Goal: Information Seeking & Learning: Understand process/instructions

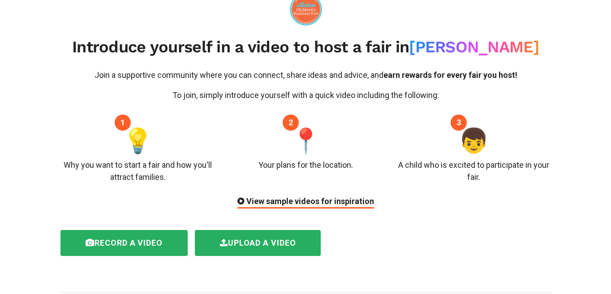
scroll to position [15, 0]
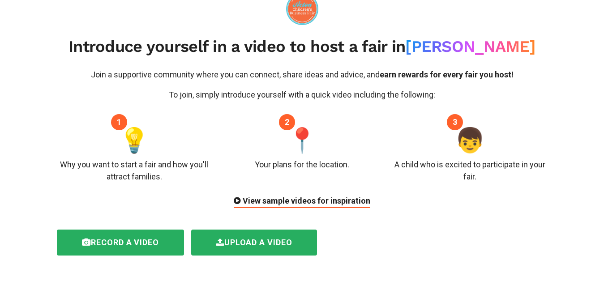
click at [304, 204] on div "View sample videos for inspiration" at bounding box center [302, 201] width 137 height 13
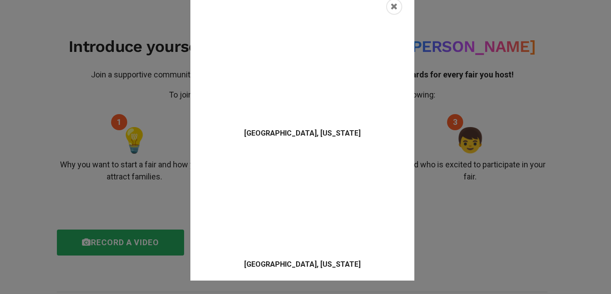
scroll to position [24, 0]
drag, startPoint x: 405, startPoint y: 199, endPoint x: 398, endPoint y: 200, distance: 6.7
click at [404, 199] on div "[GEOGRAPHIC_DATA], [US_STATE] [GEOGRAPHIC_DATA], [US_STATE]" at bounding box center [302, 135] width 224 height 291
click at [394, 9] on div "Close" at bounding box center [394, 6] width 16 height 16
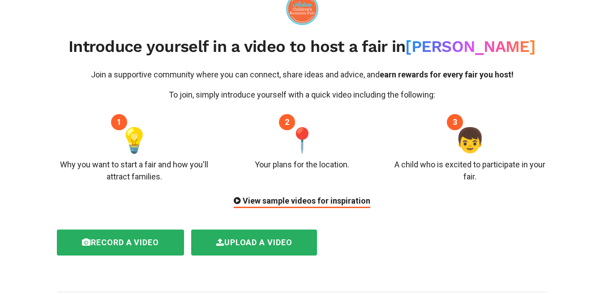
drag, startPoint x: 171, startPoint y: 183, endPoint x: 56, endPoint y: 157, distance: 117.6
click at [56, 157] on div "Join a supportive community where you can connect, share ideas and advice, and …" at bounding box center [302, 139] width 504 height 140
drag, startPoint x: 56, startPoint y: 155, endPoint x: 198, endPoint y: 177, distance: 143.3
click at [196, 177] on div "1 💡 Why you want to start a fair and how you'll attract families." at bounding box center [134, 152] width 168 height 60
drag, startPoint x: 276, startPoint y: 164, endPoint x: 383, endPoint y: 164, distance: 107.5
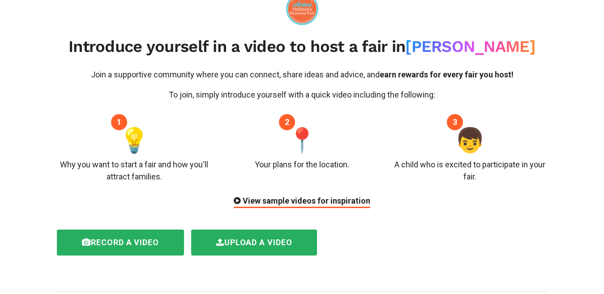
click at [383, 164] on div "2 📍 Your plans for the location." at bounding box center [302, 152] width 168 height 60
drag, startPoint x: 232, startPoint y: 162, endPoint x: 358, endPoint y: 169, distance: 126.6
click at [353, 169] on div "2 📍 Your plans for the location." at bounding box center [302, 152] width 168 height 60
click at [443, 174] on div "A child who is excited to participate in your fair." at bounding box center [470, 171] width 155 height 24
drag, startPoint x: 380, startPoint y: 167, endPoint x: 250, endPoint y: 161, distance: 129.6
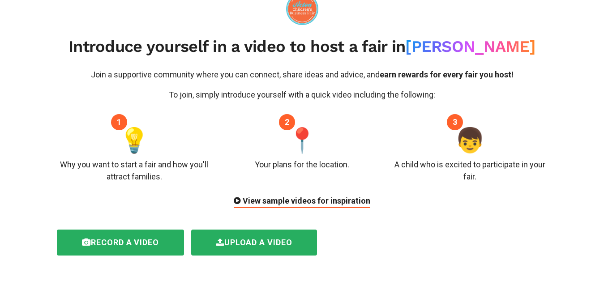
click at [250, 161] on div "2 📍 Your plans for the location." at bounding box center [302, 152] width 168 height 60
drag, startPoint x: 513, startPoint y: 178, endPoint x: 368, endPoint y: 159, distance: 146.8
click at [368, 159] on div "1 💡 Why you want to start a fair and how you'll attract families. 2 📍 Your plan…" at bounding box center [302, 152] width 504 height 60
drag, startPoint x: 411, startPoint y: 161, endPoint x: 419, endPoint y: 164, distance: 9.2
click at [411, 161] on div "A child who is excited to participate in your fair." at bounding box center [470, 171] width 155 height 24
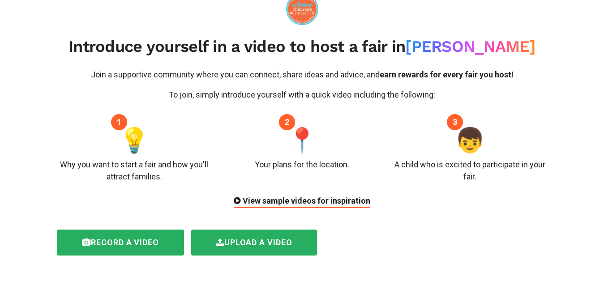
drag, startPoint x: 394, startPoint y: 167, endPoint x: 555, endPoint y: 169, distance: 161.7
drag, startPoint x: 499, startPoint y: 184, endPoint x: 403, endPoint y: 120, distance: 115.4
click at [403, 121] on div "Join a supportive community where you can connect, share ideas and advice, and …" at bounding box center [302, 139] width 504 height 140
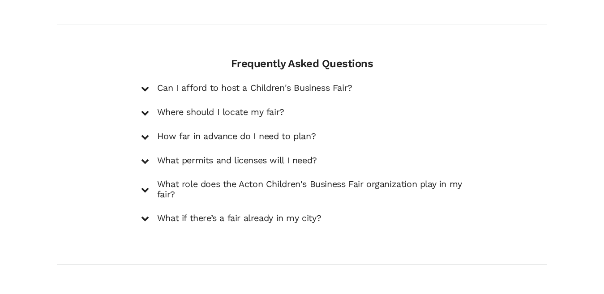
scroll to position [1287, 0]
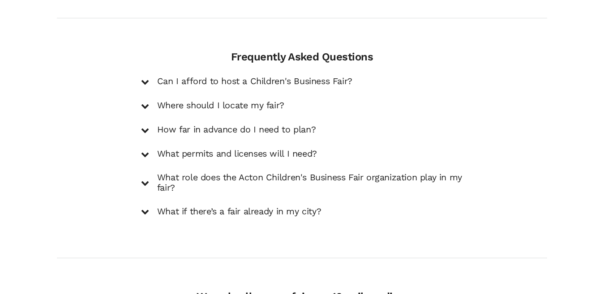
click at [173, 207] on h5 "What if there’s a fair already in my city?" at bounding box center [239, 212] width 164 height 11
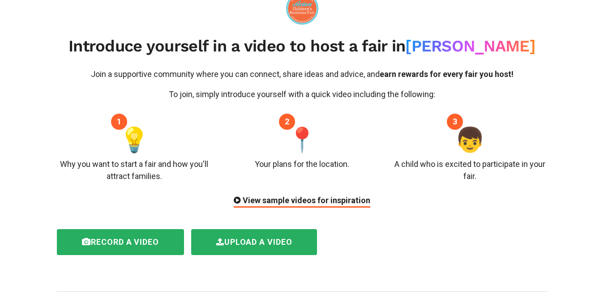
scroll to position [0, 0]
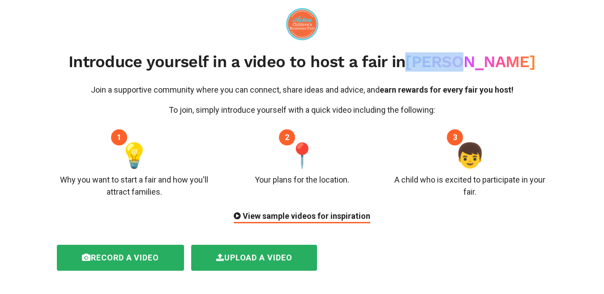
drag, startPoint x: 449, startPoint y: 62, endPoint x: 524, endPoint y: 54, distance: 75.2
click at [524, 54] on h2 "Introduce yourself in a video to host a fair in [GEOGRAPHIC_DATA]" at bounding box center [302, 61] width 490 height 19
drag, startPoint x: 109, startPoint y: 63, endPoint x: 490, endPoint y: 220, distance: 411.8
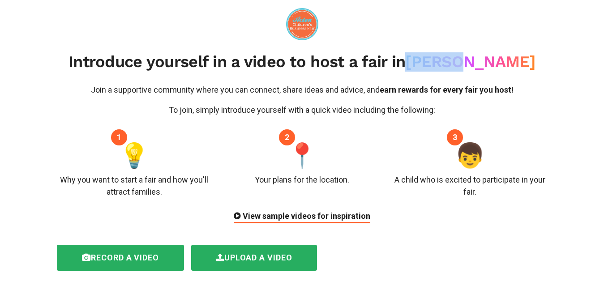
click at [504, 208] on div "Join a supportive community where you can connect, share ideas and advice, and …" at bounding box center [302, 154] width 504 height 140
